Goal: Task Accomplishment & Management: Complete application form

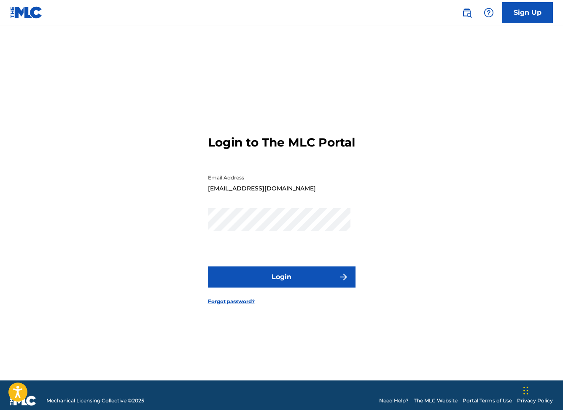
click at [310, 282] on button "Login" at bounding box center [282, 276] width 148 height 21
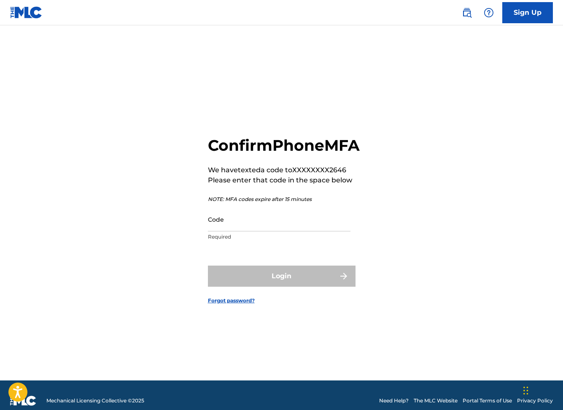
click at [246, 231] on input "Code" at bounding box center [279, 219] width 143 height 24
click at [244, 231] on input "Code" at bounding box center [279, 219] width 143 height 24
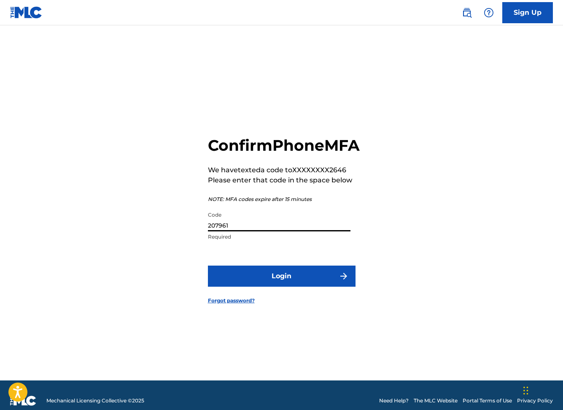
type input "207961"
click at [208, 265] on button "Login" at bounding box center [282, 275] width 148 height 21
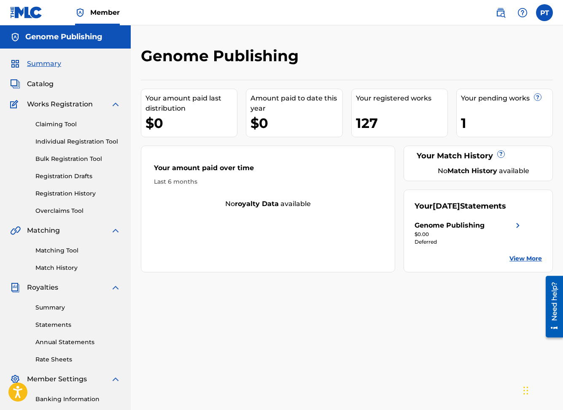
click at [78, 140] on link "Individual Registration Tool" at bounding box center [77, 141] width 85 height 9
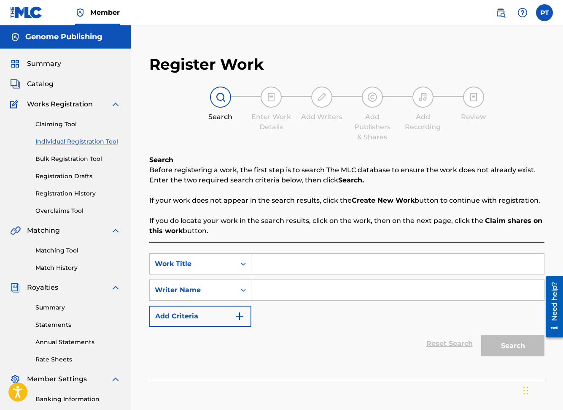
paste input "[DEMOGRAPHIC_DATA] is My Rock"
type input "[DEMOGRAPHIC_DATA] is My Rock"
click at [298, 288] on input "Search Form" at bounding box center [397, 290] width 293 height 20
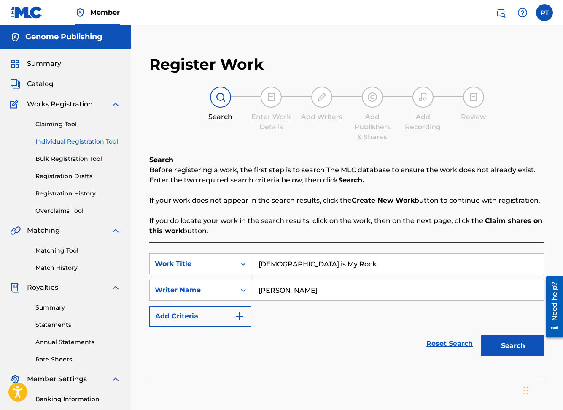
type input "[PERSON_NAME]"
click at [481, 335] on button "Search" at bounding box center [512, 345] width 63 height 21
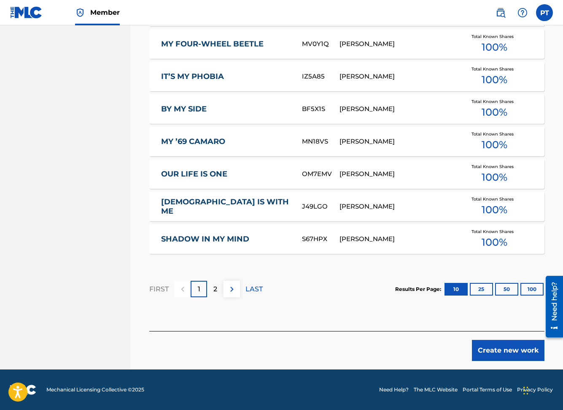
click at [486, 348] on button "Create new work" at bounding box center [508, 350] width 73 height 21
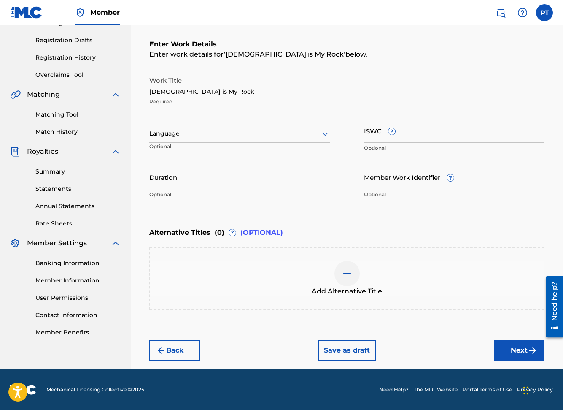
click at [270, 139] on div "Language" at bounding box center [239, 134] width 181 height 18
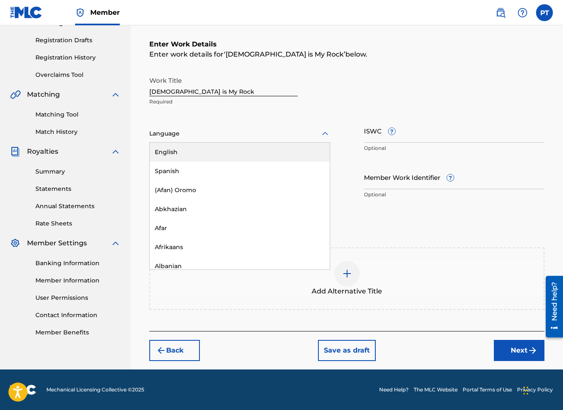
click at [177, 153] on div "English" at bounding box center [240, 152] width 180 height 19
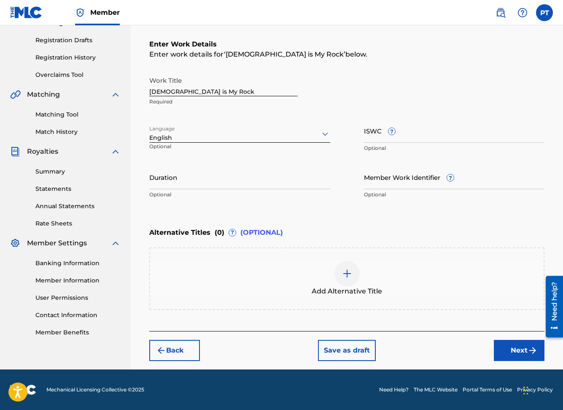
drag, startPoint x: 517, startPoint y: 354, endPoint x: 510, endPoint y: 350, distance: 7.4
click at [516, 353] on button "Next" at bounding box center [519, 350] width 51 height 21
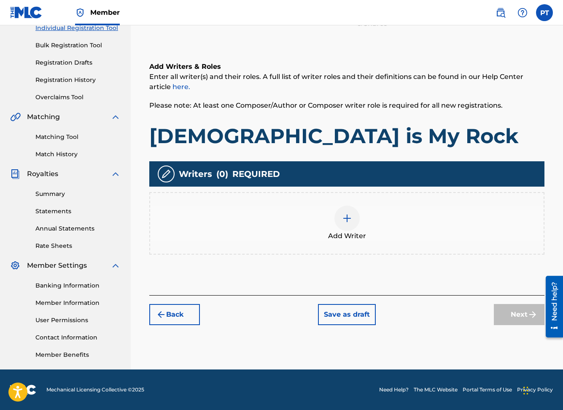
click at [348, 214] on img at bounding box center [347, 218] width 10 height 10
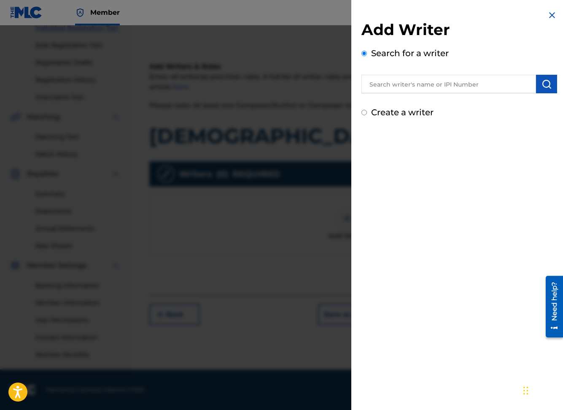
click at [470, 87] on input "text" at bounding box center [449, 84] width 175 height 19
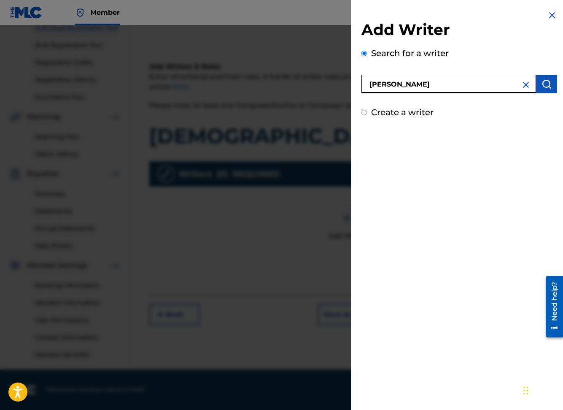
type input "[PERSON_NAME]"
click at [548, 81] on img "submit" at bounding box center [547, 84] width 10 height 10
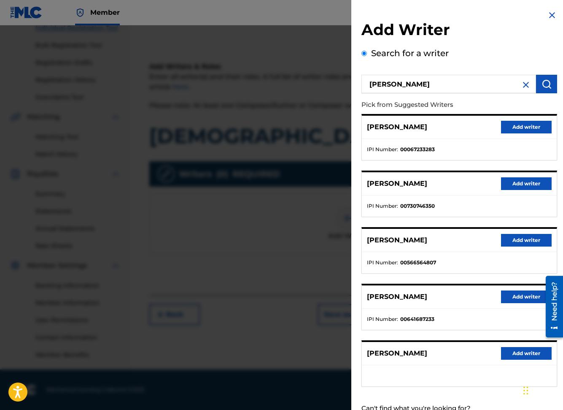
click at [513, 352] on button "Add writer" at bounding box center [526, 353] width 51 height 13
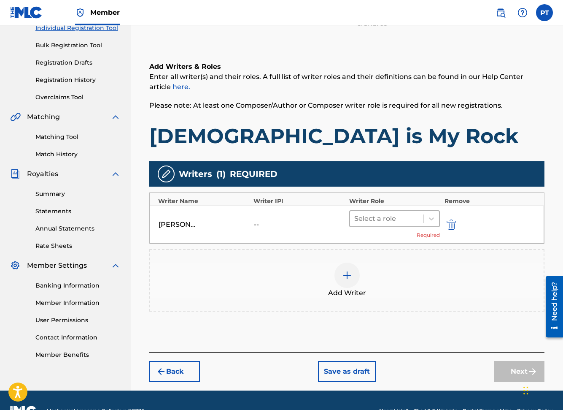
click at [406, 221] on div at bounding box center [386, 219] width 65 height 12
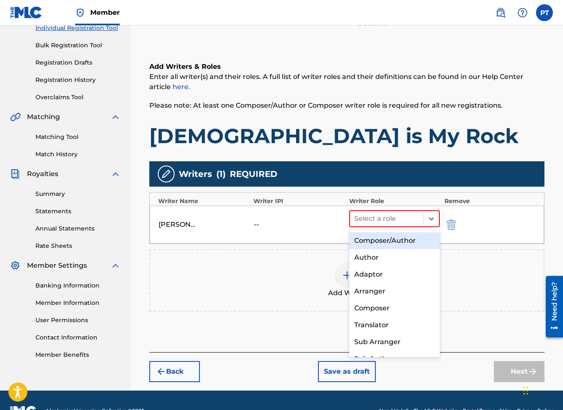
click at [381, 243] on div "Composer/Author" at bounding box center [394, 240] width 91 height 17
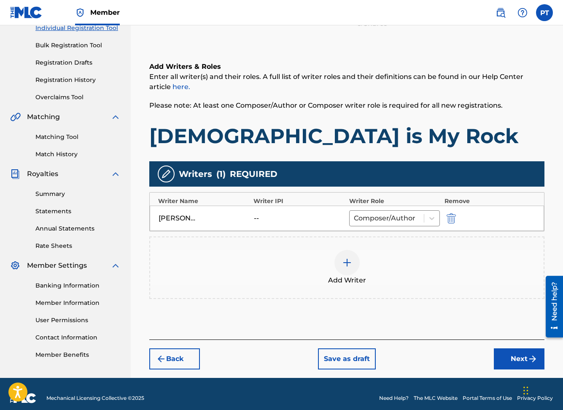
click at [521, 358] on button "Next" at bounding box center [519, 358] width 51 height 21
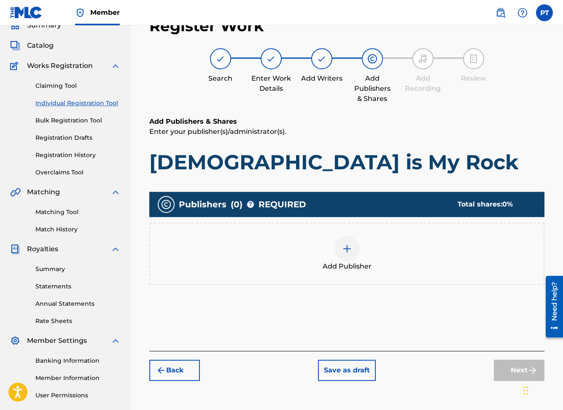
scroll to position [38, 0]
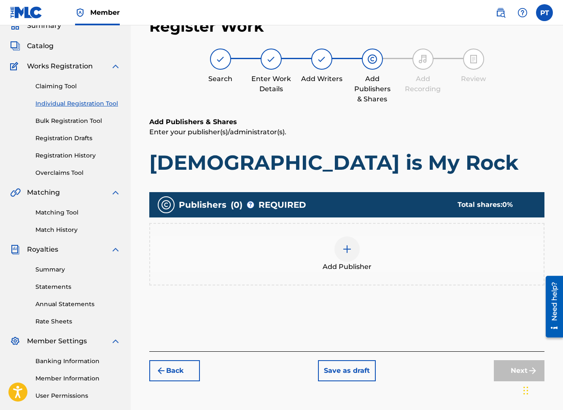
click at [349, 249] on img at bounding box center [347, 249] width 10 height 10
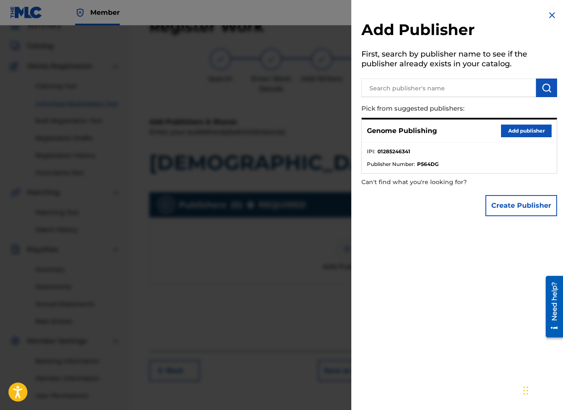
click at [529, 133] on button "Add publisher" at bounding box center [526, 130] width 51 height 13
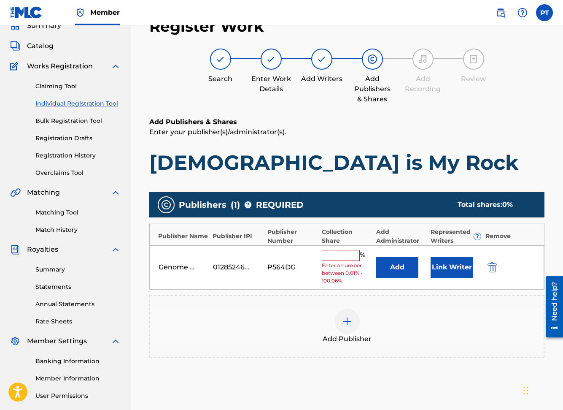
drag, startPoint x: 336, startPoint y: 254, endPoint x: 301, endPoint y: 245, distance: 36.2
click at [333, 254] on input "text" at bounding box center [341, 255] width 38 height 11
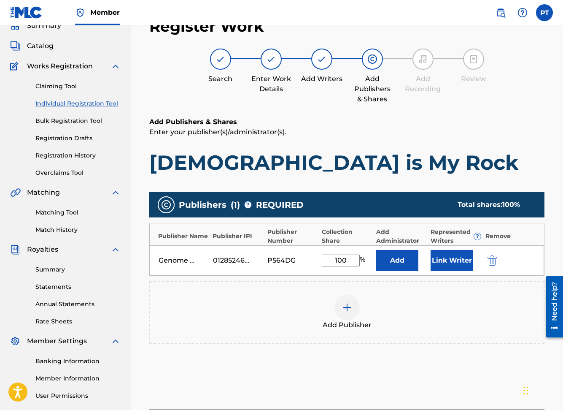
type input "100"
click at [457, 264] on button "Link Writer" at bounding box center [452, 260] width 42 height 21
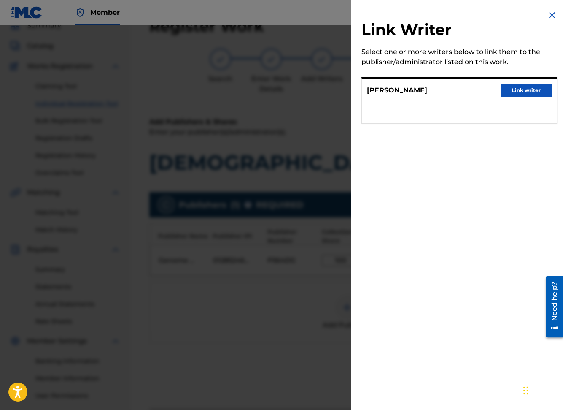
click at [544, 93] on button "Link writer" at bounding box center [526, 90] width 51 height 13
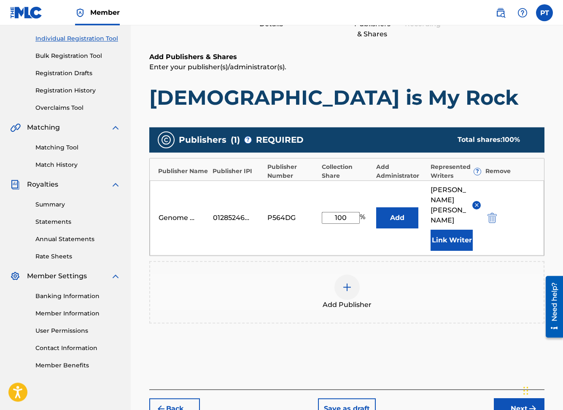
scroll to position [141, 0]
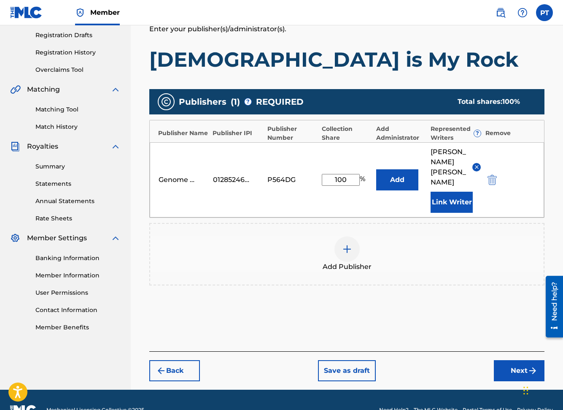
click at [511, 360] on button "Next" at bounding box center [519, 370] width 51 height 21
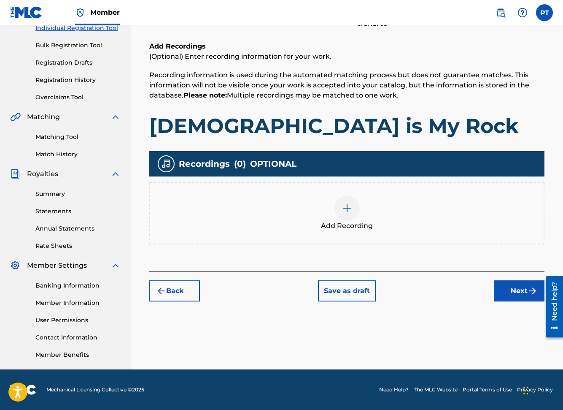
scroll to position [113, 0]
click at [348, 203] on img at bounding box center [347, 208] width 10 height 10
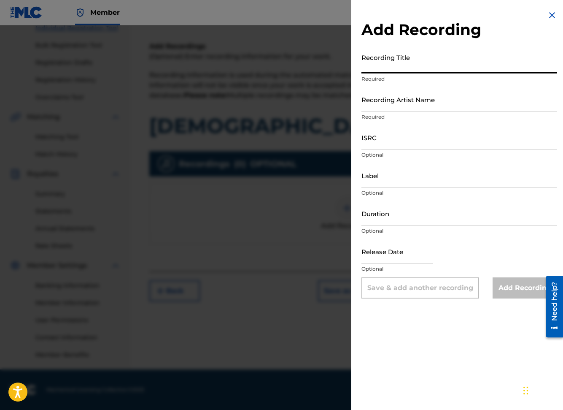
paste input "[DEMOGRAPHIC_DATA] is My Rock"
type input "[DEMOGRAPHIC_DATA] is My Rock"
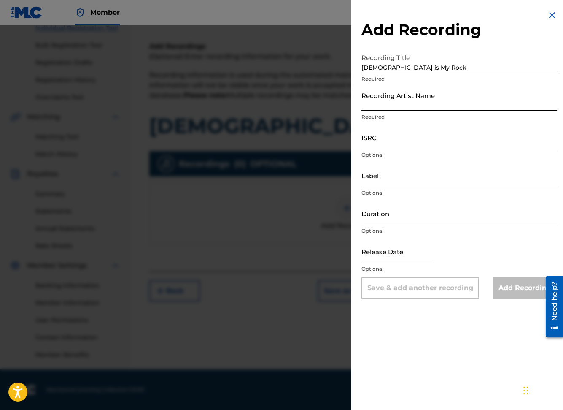
click at [437, 107] on input "Recording Artist Name" at bounding box center [460, 99] width 196 height 24
click at [396, 107] on input "Recording Artist Name" at bounding box center [460, 99] width 196 height 24
click at [394, 108] on input "Recording Artist Name" at bounding box center [460, 99] width 196 height 24
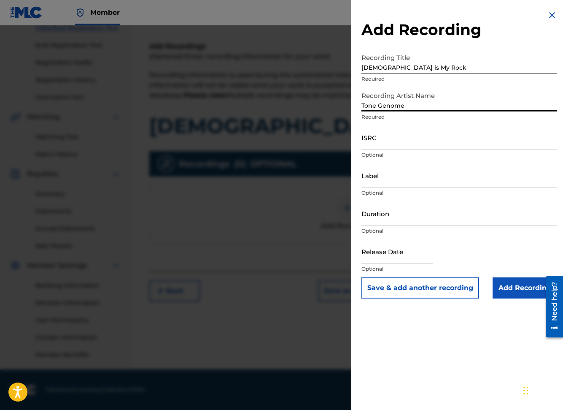
type input "Tone Genome"
click at [383, 264] on div at bounding box center [398, 252] width 72 height 26
click at [389, 261] on input "text" at bounding box center [398, 251] width 72 height 24
select select "7"
select select "2025"
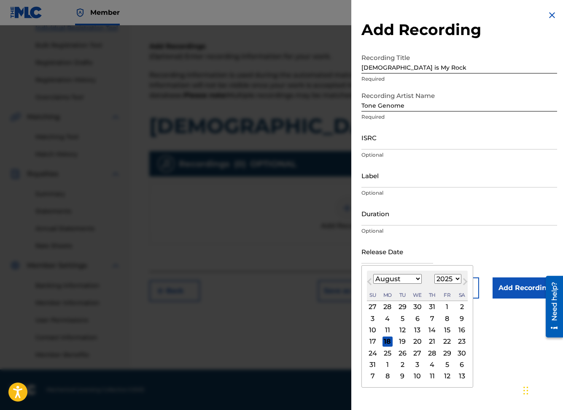
click at [389, 261] on input "text" at bounding box center [398, 251] width 72 height 24
drag, startPoint x: 388, startPoint y: 341, endPoint x: 394, endPoint y: 338, distance: 7.2
click at [389, 341] on div "18" at bounding box center [388, 341] width 10 height 10
type input "[DATE]"
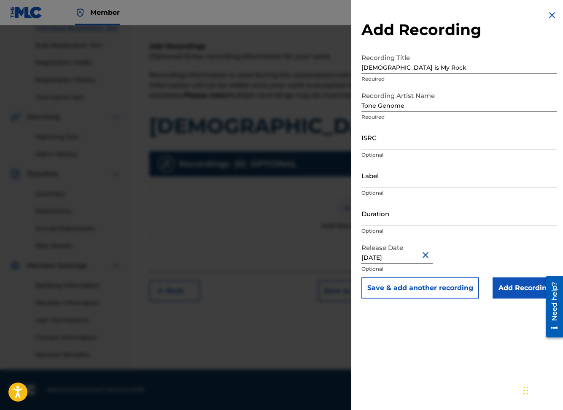
click at [481, 228] on p "Optional" at bounding box center [460, 231] width 196 height 8
click at [515, 289] on input "Add Recording" at bounding box center [525, 287] width 65 height 21
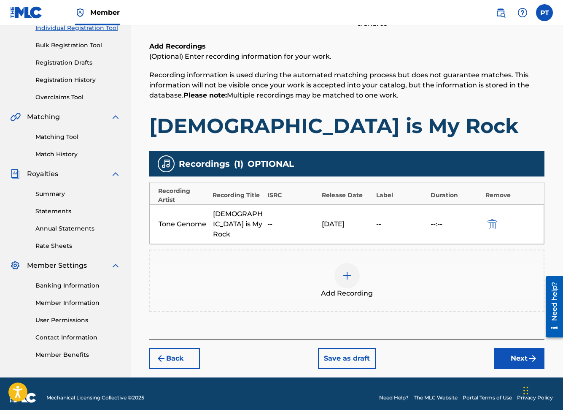
click at [518, 353] on button "Next" at bounding box center [519, 358] width 51 height 21
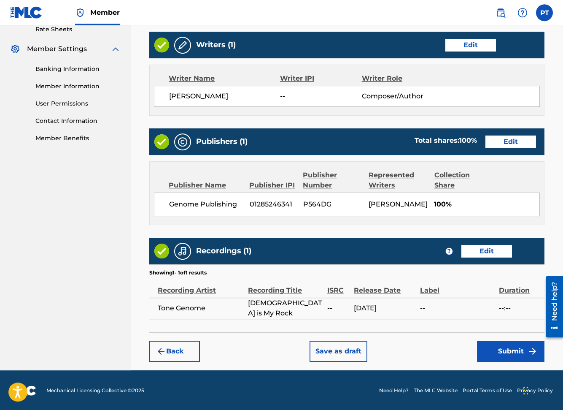
scroll to position [331, 0]
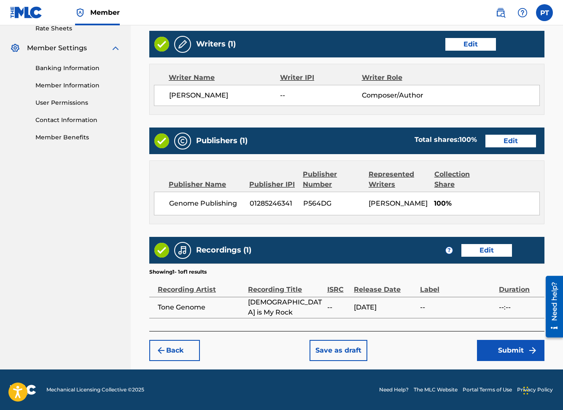
click at [502, 353] on button "Submit" at bounding box center [511, 350] width 68 height 21
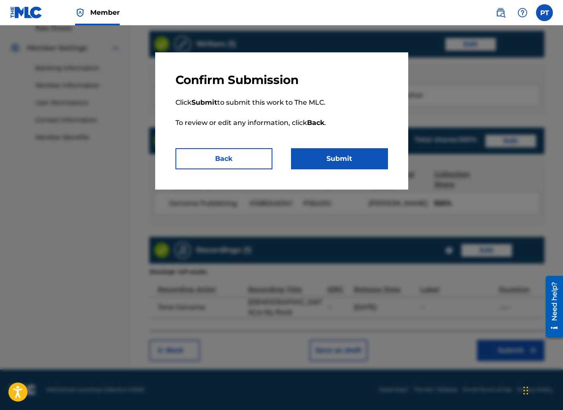
click at [366, 163] on button "Submit" at bounding box center [339, 158] width 97 height 21
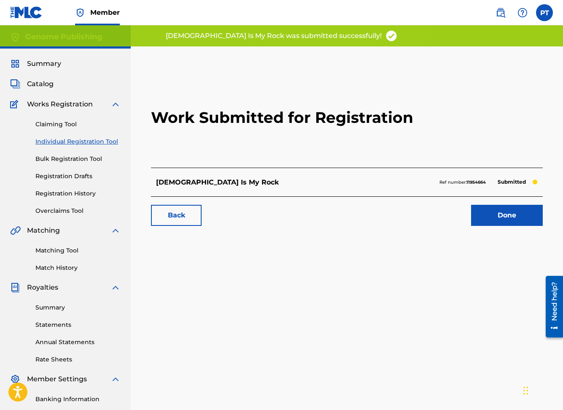
click at [508, 215] on link "Done" at bounding box center [507, 215] width 72 height 21
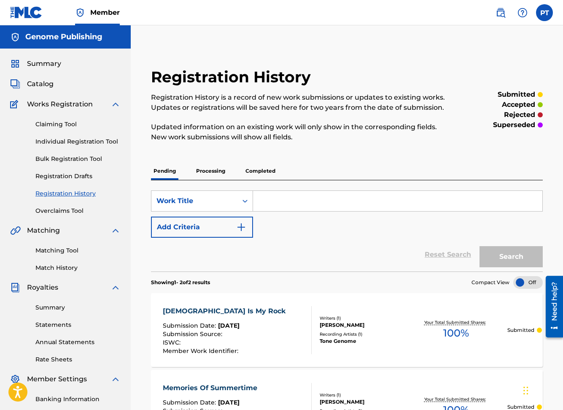
click at [57, 308] on link "Summary" at bounding box center [77, 307] width 85 height 9
